Goal: Task Accomplishment & Management: Use online tool/utility

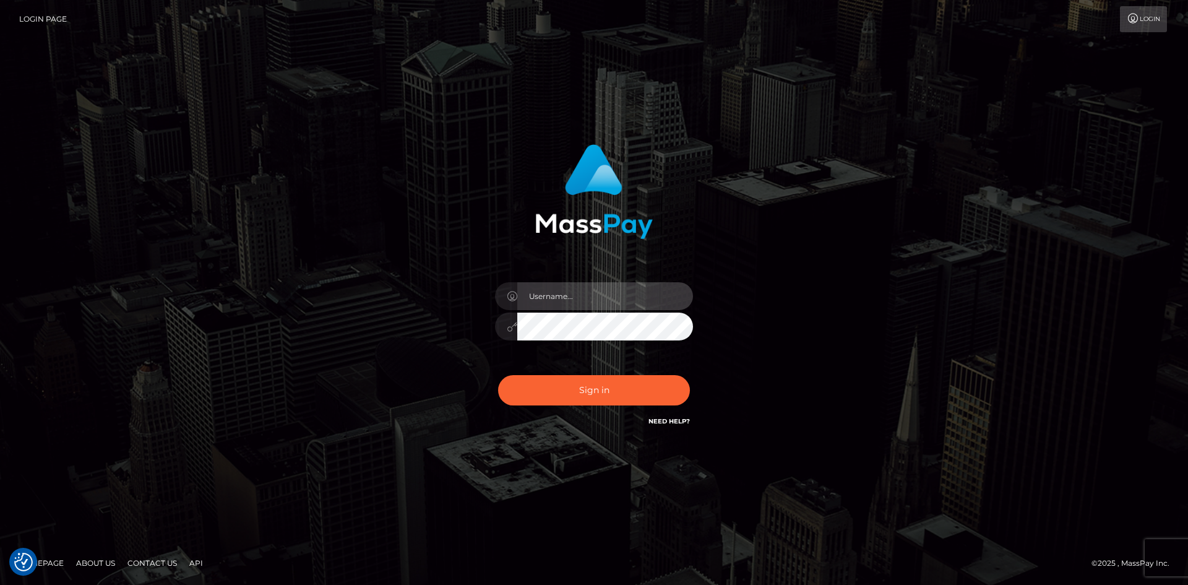
drag, startPoint x: 0, startPoint y: 0, endPoint x: 583, endPoint y: 283, distance: 648.0
click at [583, 283] on input "text" at bounding box center [605, 296] width 176 height 28
type input "faisal_uplift"
click at [604, 367] on div "faisal_uplift" at bounding box center [594, 320] width 217 height 95
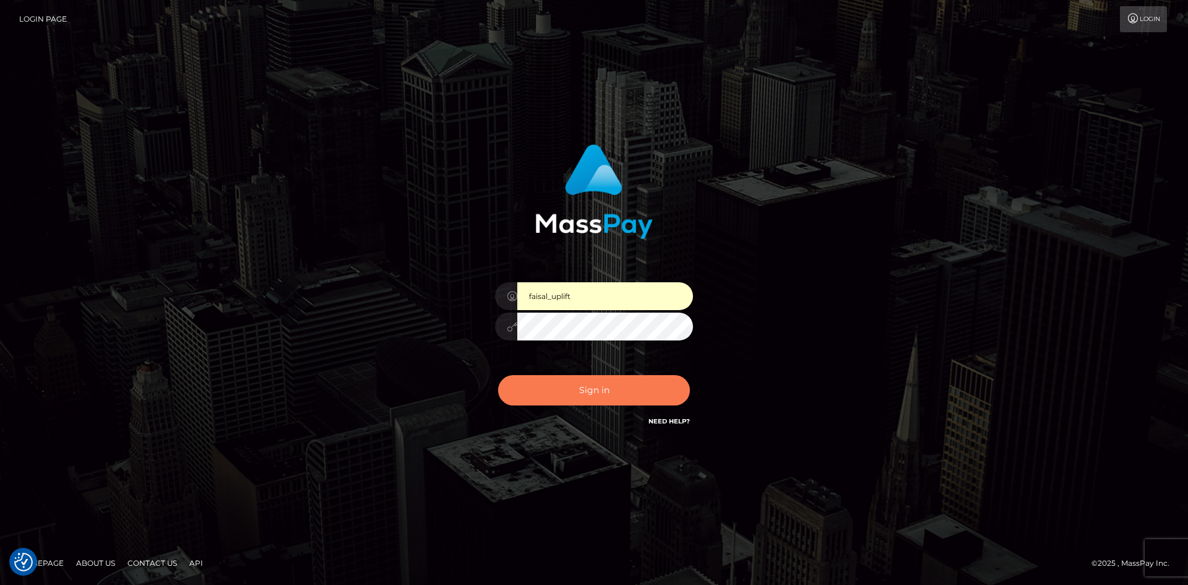
click at [614, 385] on button "Sign in" at bounding box center [594, 390] width 192 height 30
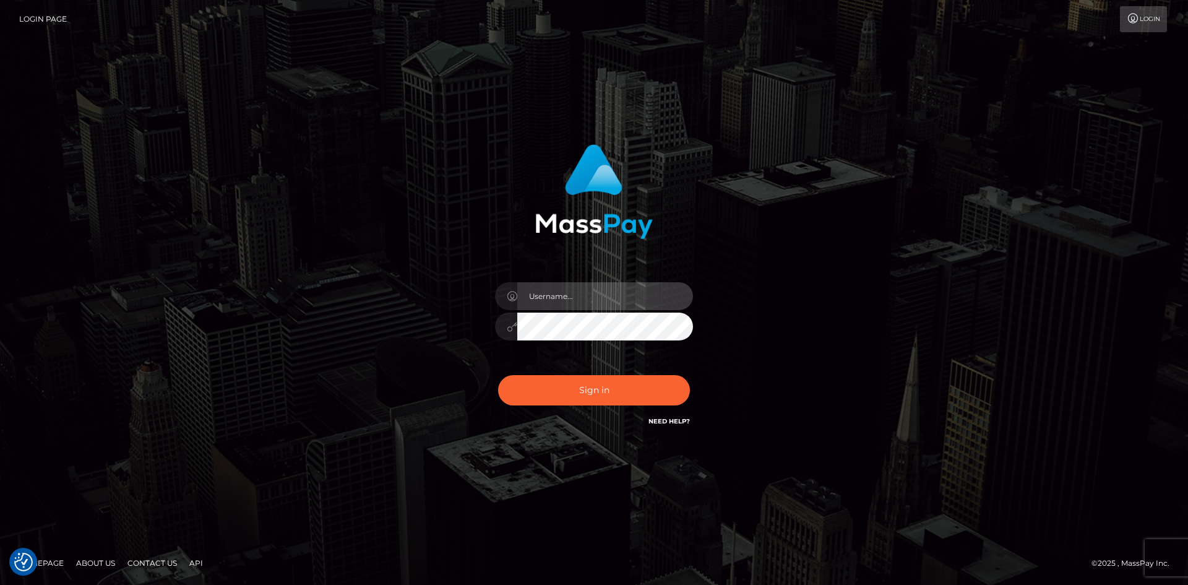
click at [597, 295] on input "text" at bounding box center [605, 296] width 176 height 28
type input "faisal_uplift"
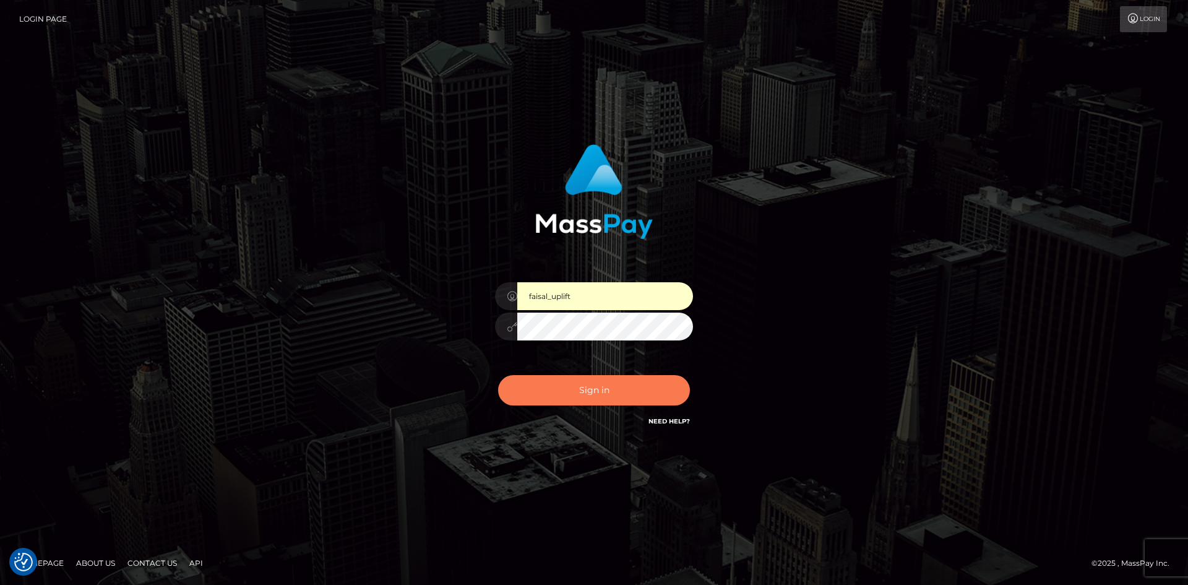
drag, startPoint x: 611, startPoint y: 393, endPoint x: 615, endPoint y: 386, distance: 8.1
click at [611, 391] on button "Sign in" at bounding box center [594, 390] width 192 height 30
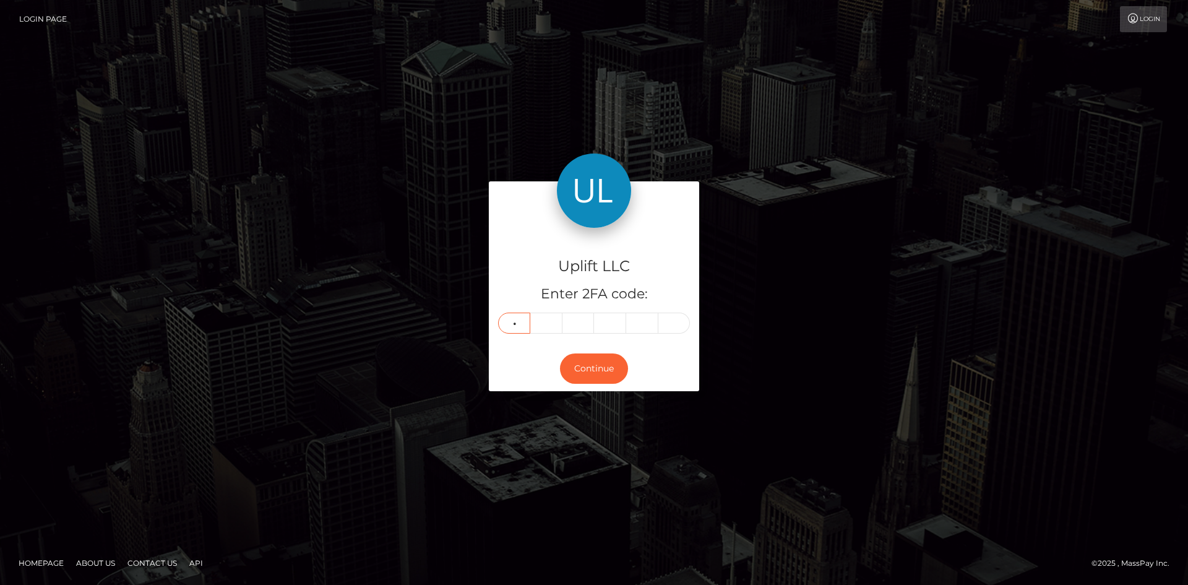
type input "1"
type input "0"
type input "3"
type input "0"
type input "1"
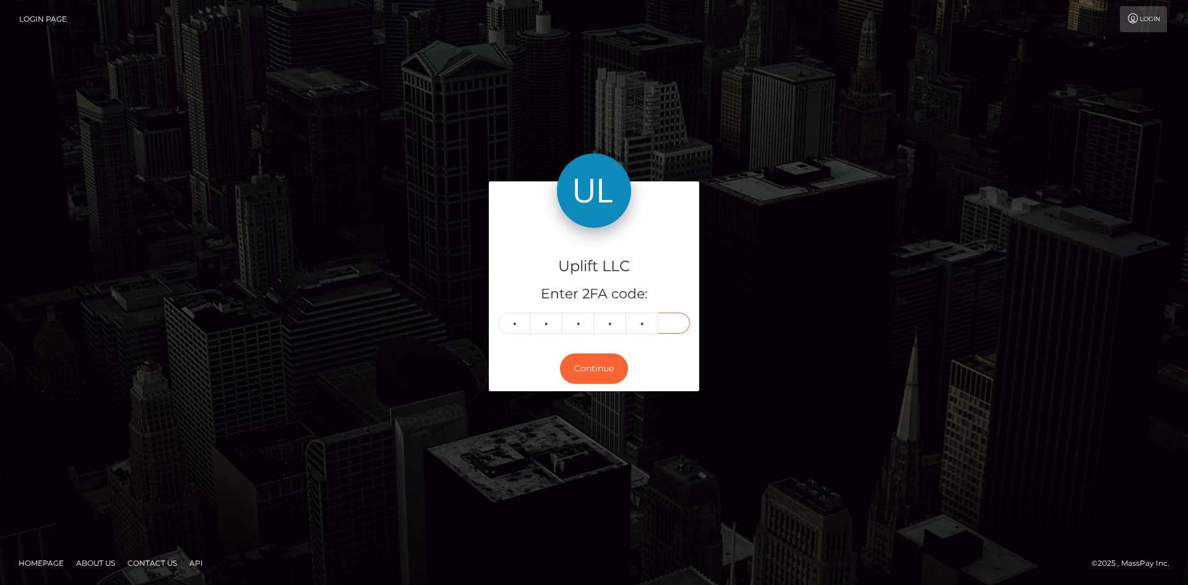
type input "4"
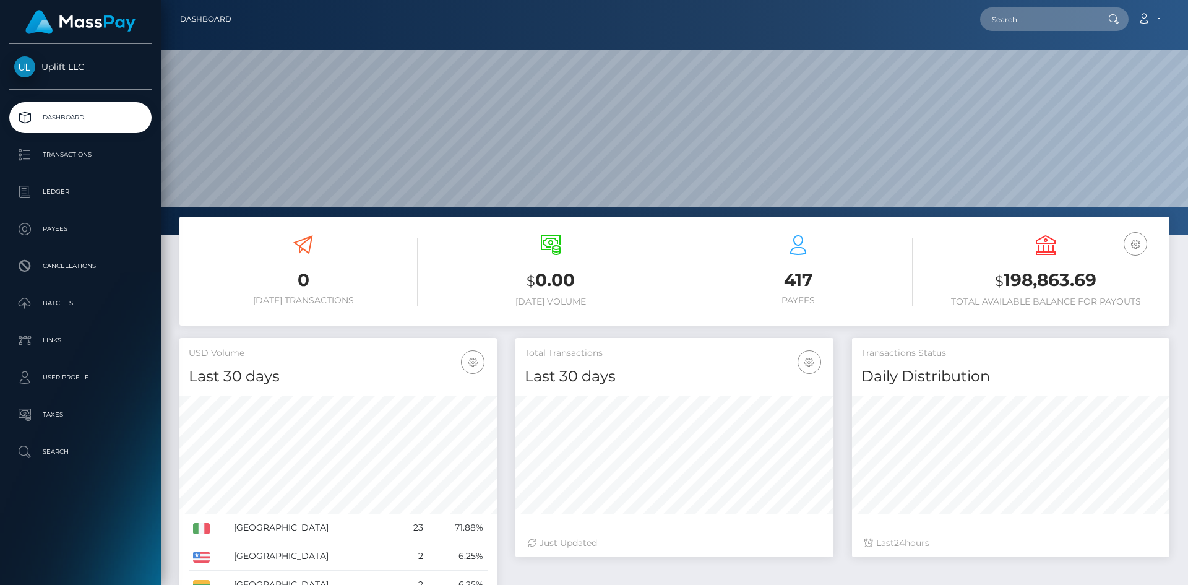
scroll to position [220, 318]
click at [69, 302] on p "Batches" at bounding box center [80, 303] width 132 height 19
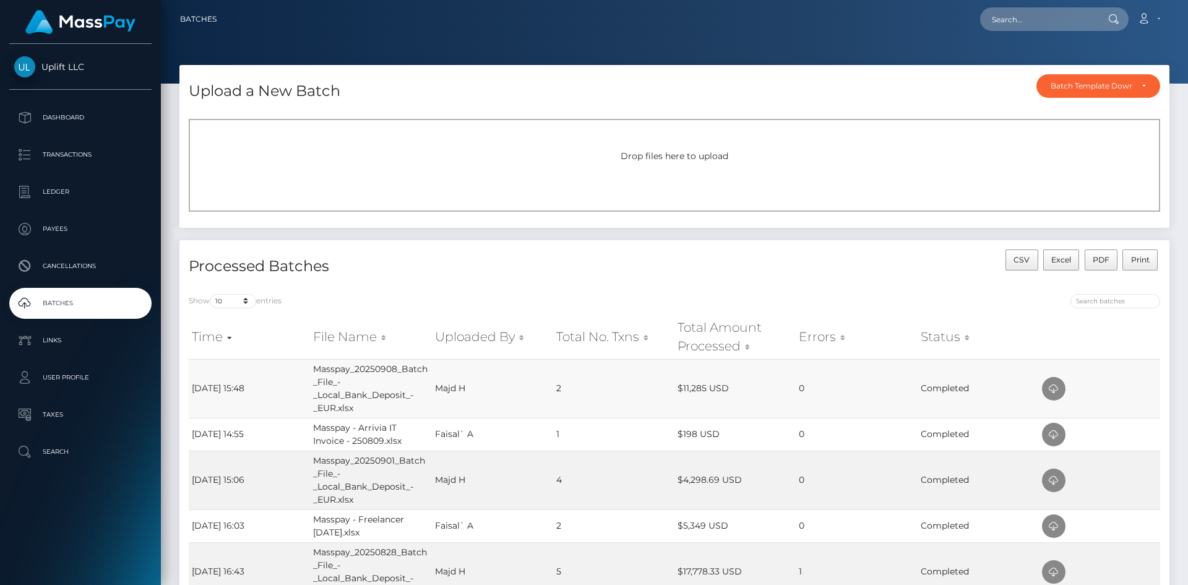
scroll to position [62, 0]
